Goal: Information Seeking & Learning: Learn about a topic

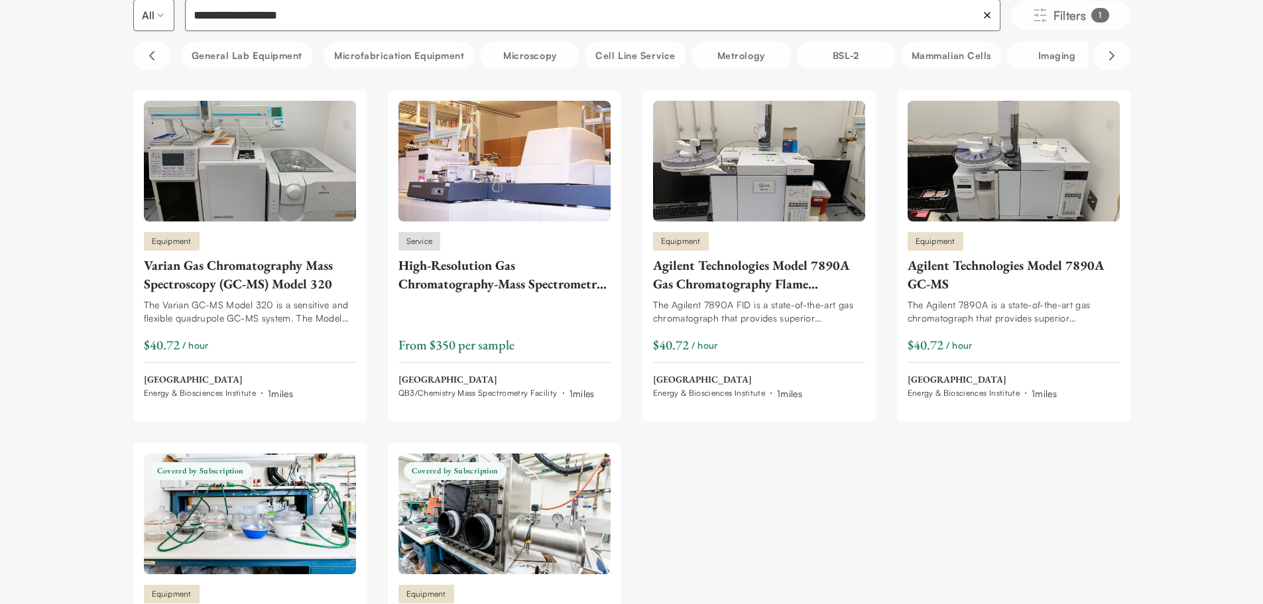
scroll to position [133, 0]
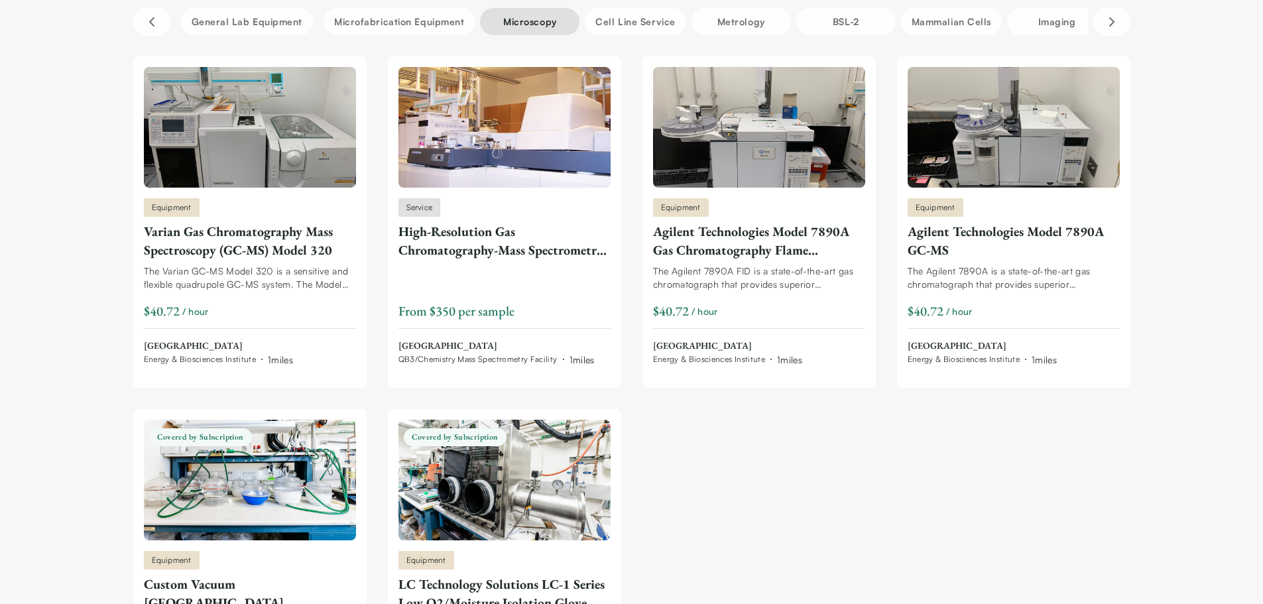
click at [509, 17] on button "Microscopy" at bounding box center [529, 21] width 99 height 27
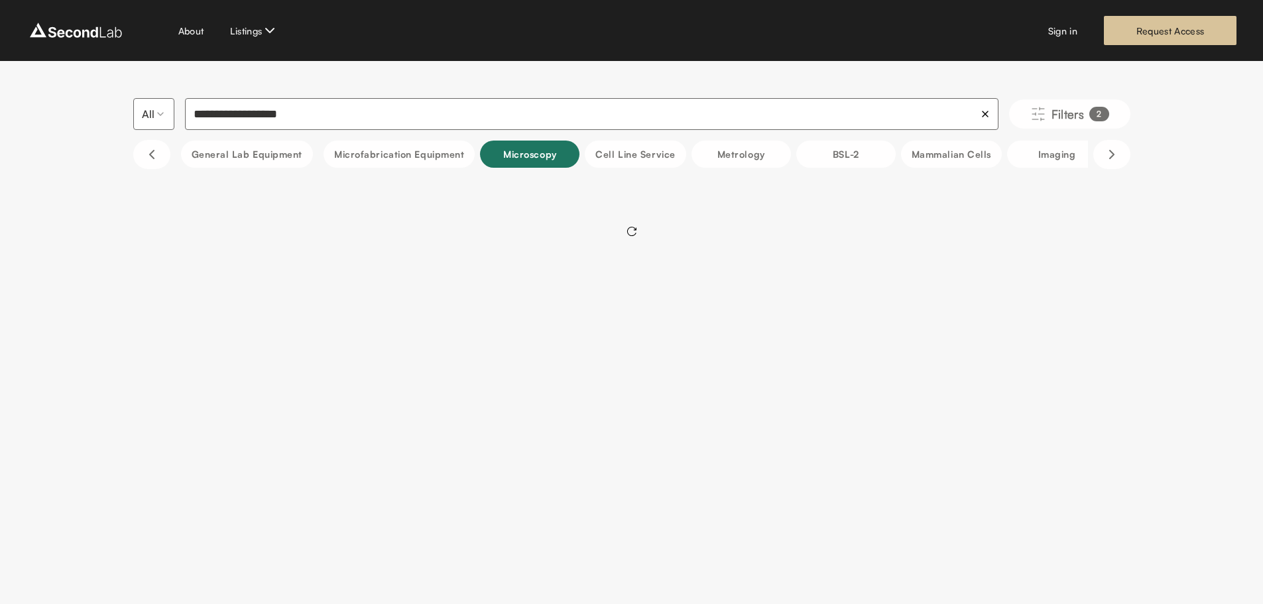
scroll to position [0, 0]
click at [656, 153] on button "Cell line service" at bounding box center [640, 154] width 101 height 27
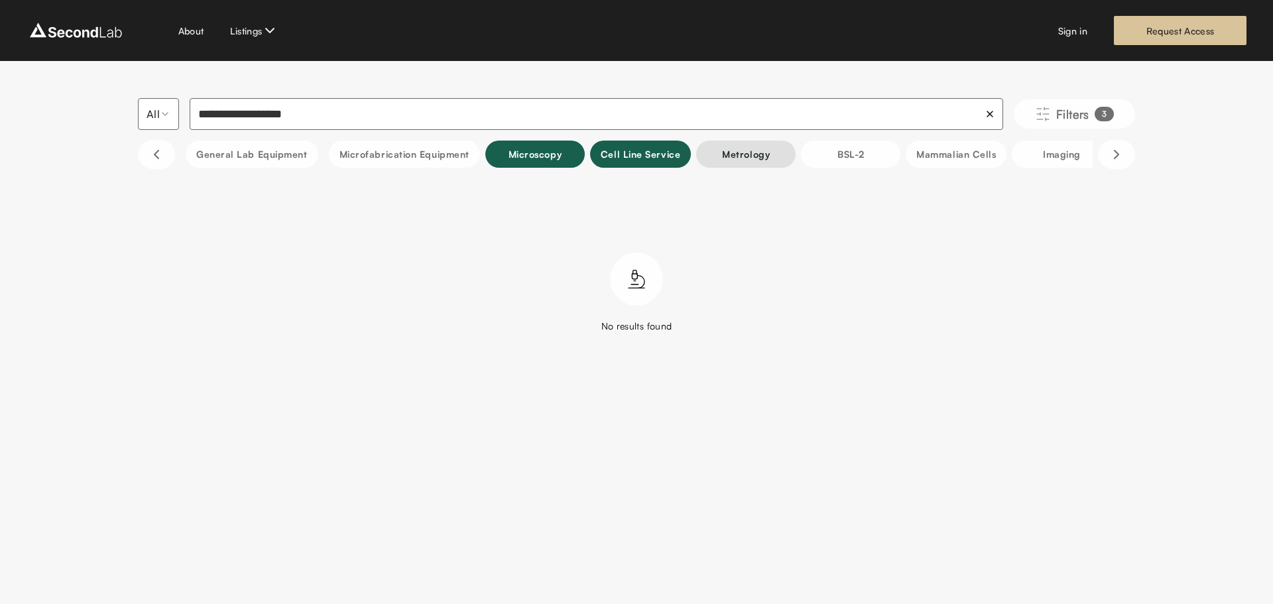
click at [731, 154] on button "Metrology" at bounding box center [745, 154] width 99 height 27
click at [679, 156] on button "Cell line service" at bounding box center [640, 154] width 101 height 27
click at [732, 144] on button "Metrology" at bounding box center [745, 154] width 99 height 27
click at [505, 163] on button "Microscopy" at bounding box center [534, 154] width 99 height 27
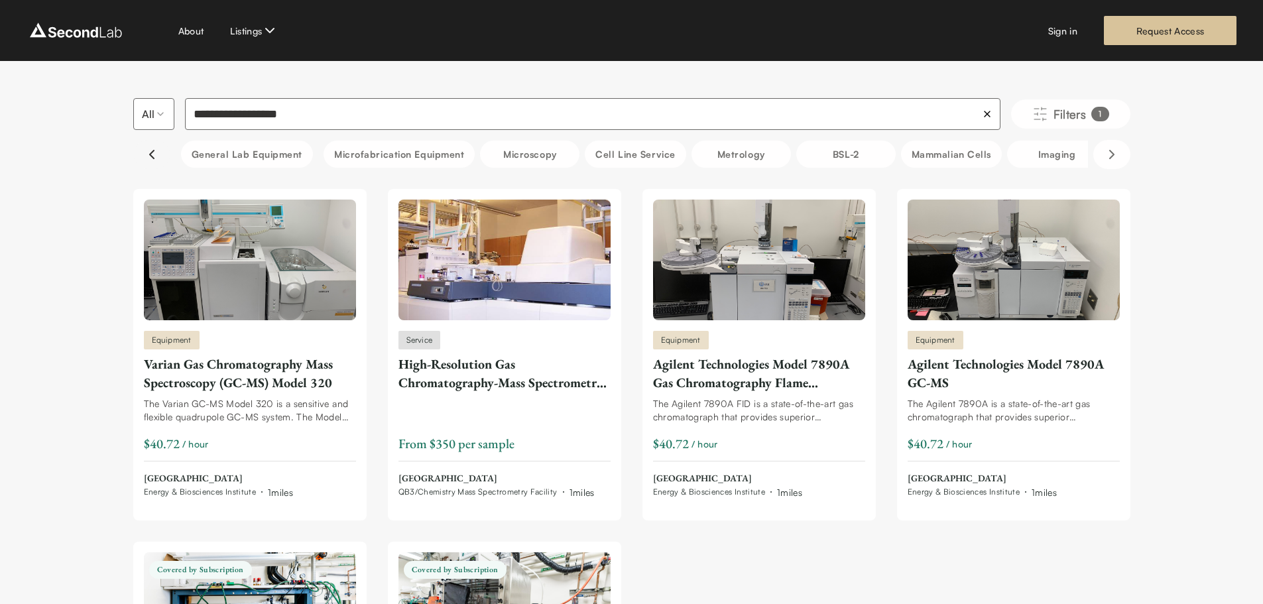
click at [157, 148] on icon "Scroll left" at bounding box center [152, 154] width 16 height 16
click at [155, 154] on icon "Scroll left" at bounding box center [152, 154] width 16 height 16
